Goal: Transaction & Acquisition: Subscribe to service/newsletter

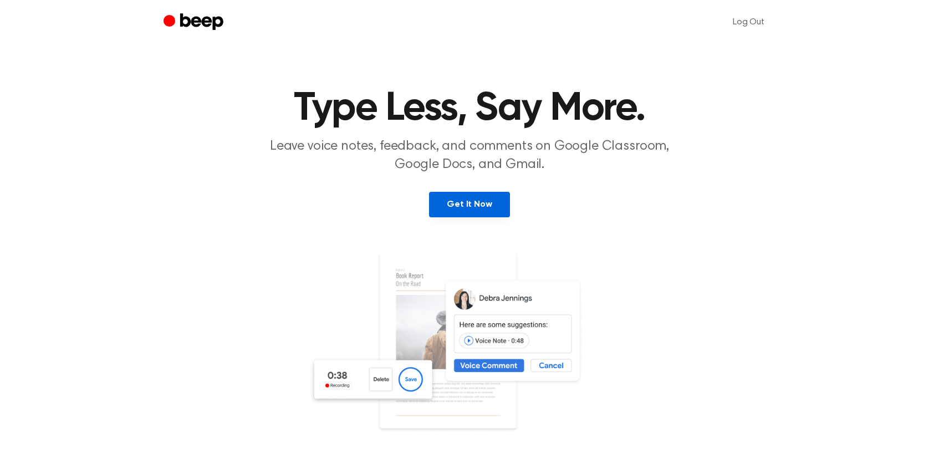
click at [486, 211] on link "Get It Now" at bounding box center [469, 204] width 80 height 25
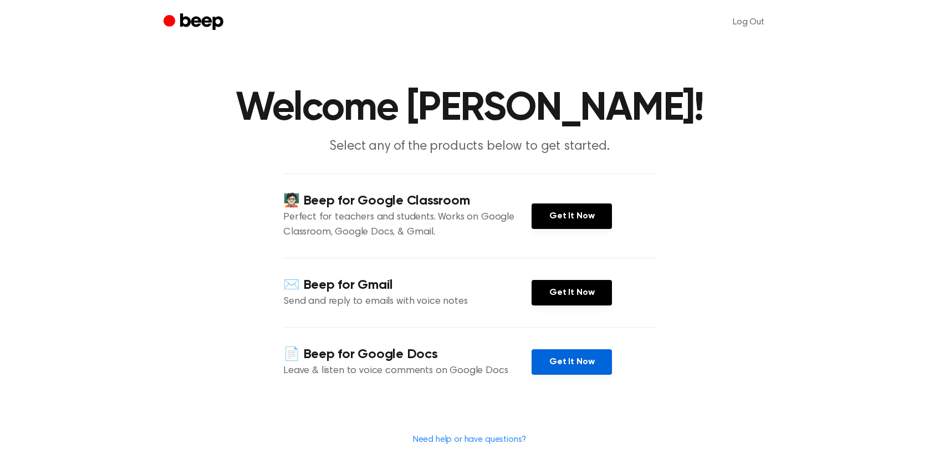
click at [584, 366] on link "Get It Now" at bounding box center [571, 361] width 80 height 25
